Goal: Task Accomplishment & Management: Manage account settings

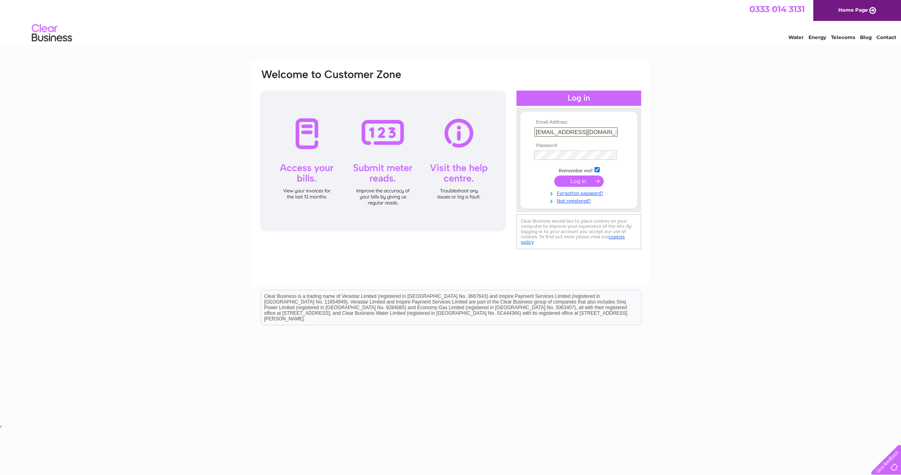
type input "[EMAIL_ADDRESS][DOMAIN_NAME]"
click at [576, 183] on input "submit" at bounding box center [578, 180] width 49 height 11
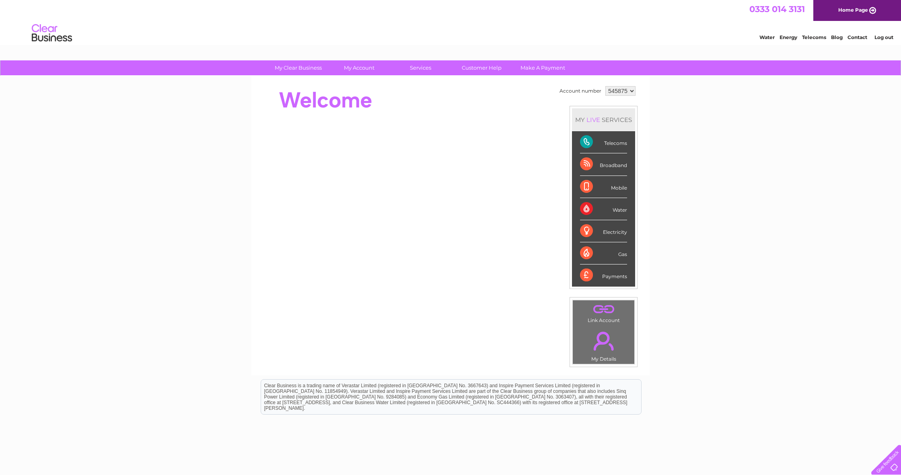
click at [605, 163] on div "Broadband" at bounding box center [603, 164] width 47 height 22
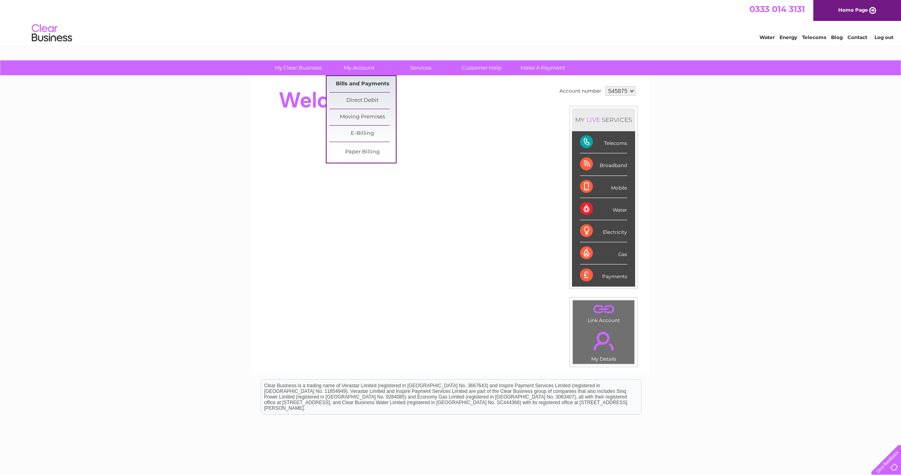
click at [354, 80] on link "Bills and Payments" at bounding box center [362, 84] width 66 height 16
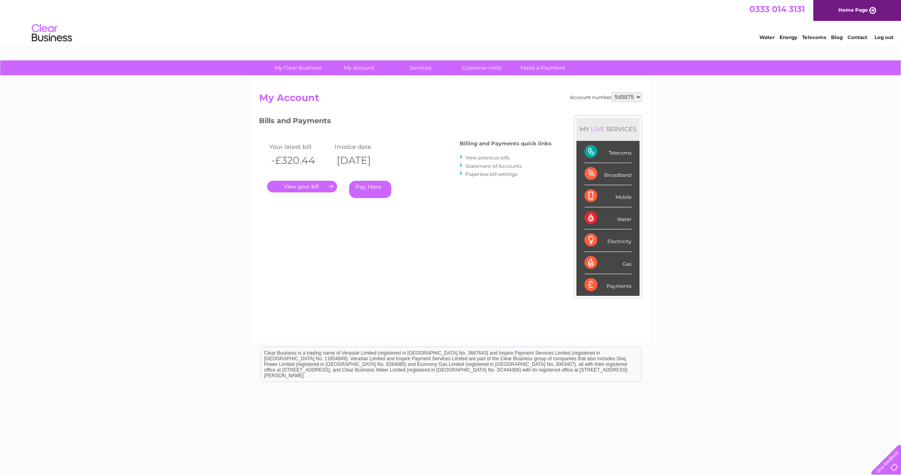
click at [312, 185] on link "." at bounding box center [302, 187] width 70 height 12
click at [298, 184] on link "." at bounding box center [302, 187] width 70 height 12
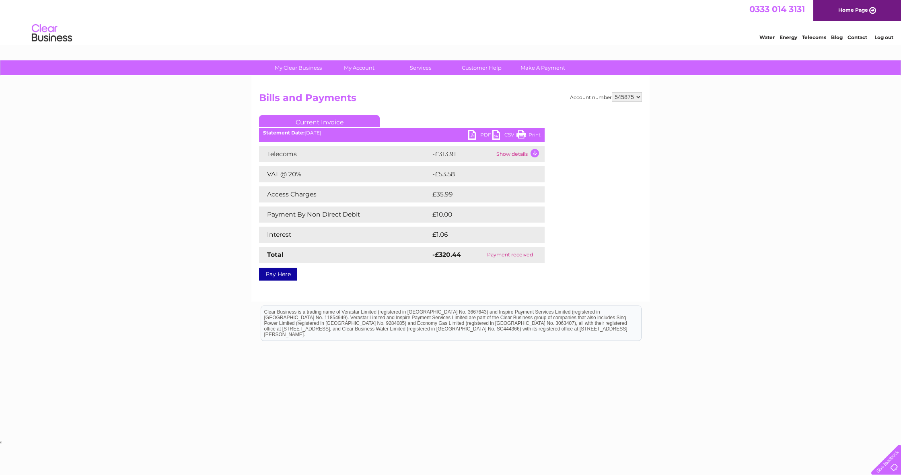
click at [887, 37] on link "Log out" at bounding box center [883, 37] width 19 height 6
